Goal: Navigation & Orientation: Find specific page/section

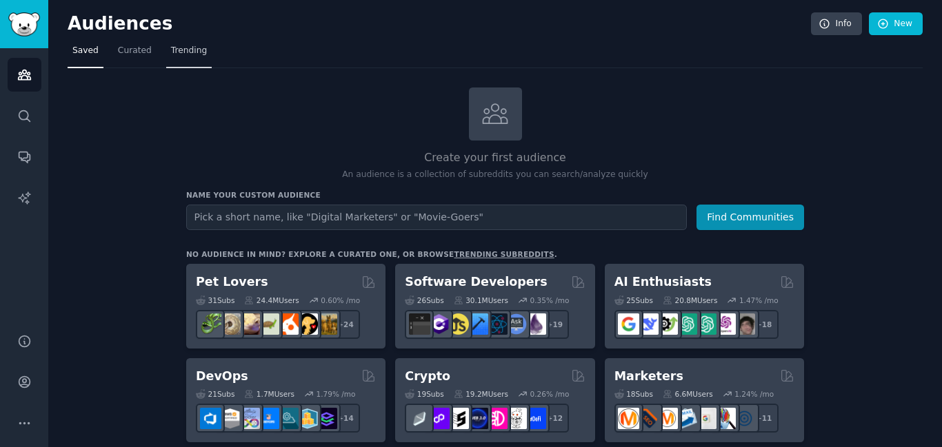
click at [179, 50] on span "Trending" at bounding box center [189, 51] width 36 height 12
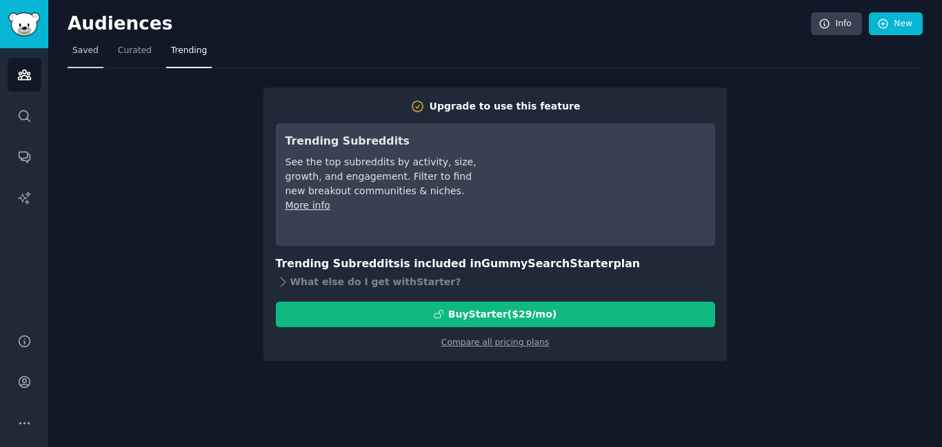
click at [83, 51] on span "Saved" at bounding box center [85, 51] width 26 height 12
